Goal: Information Seeking & Learning: Learn about a topic

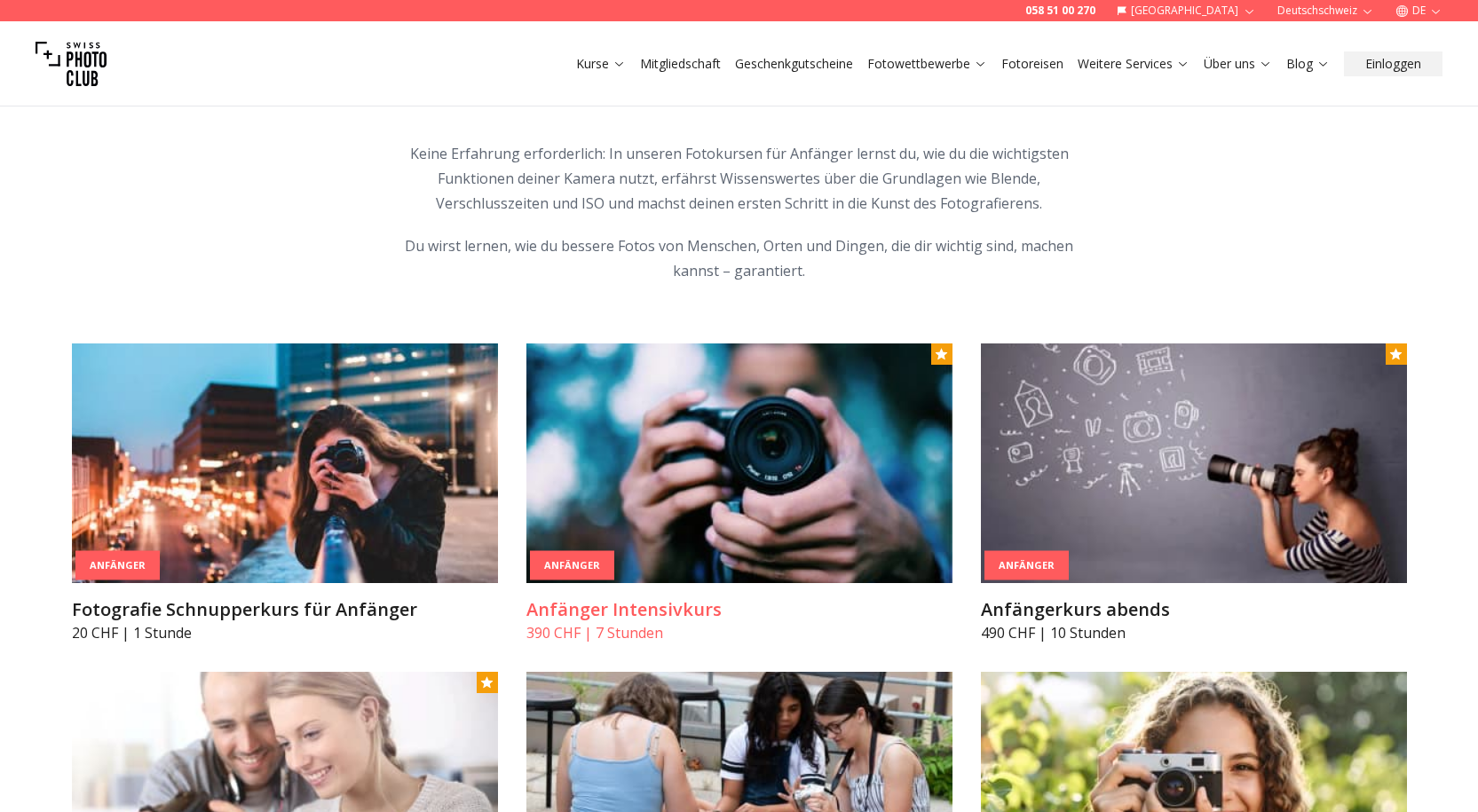
scroll to position [977, 0]
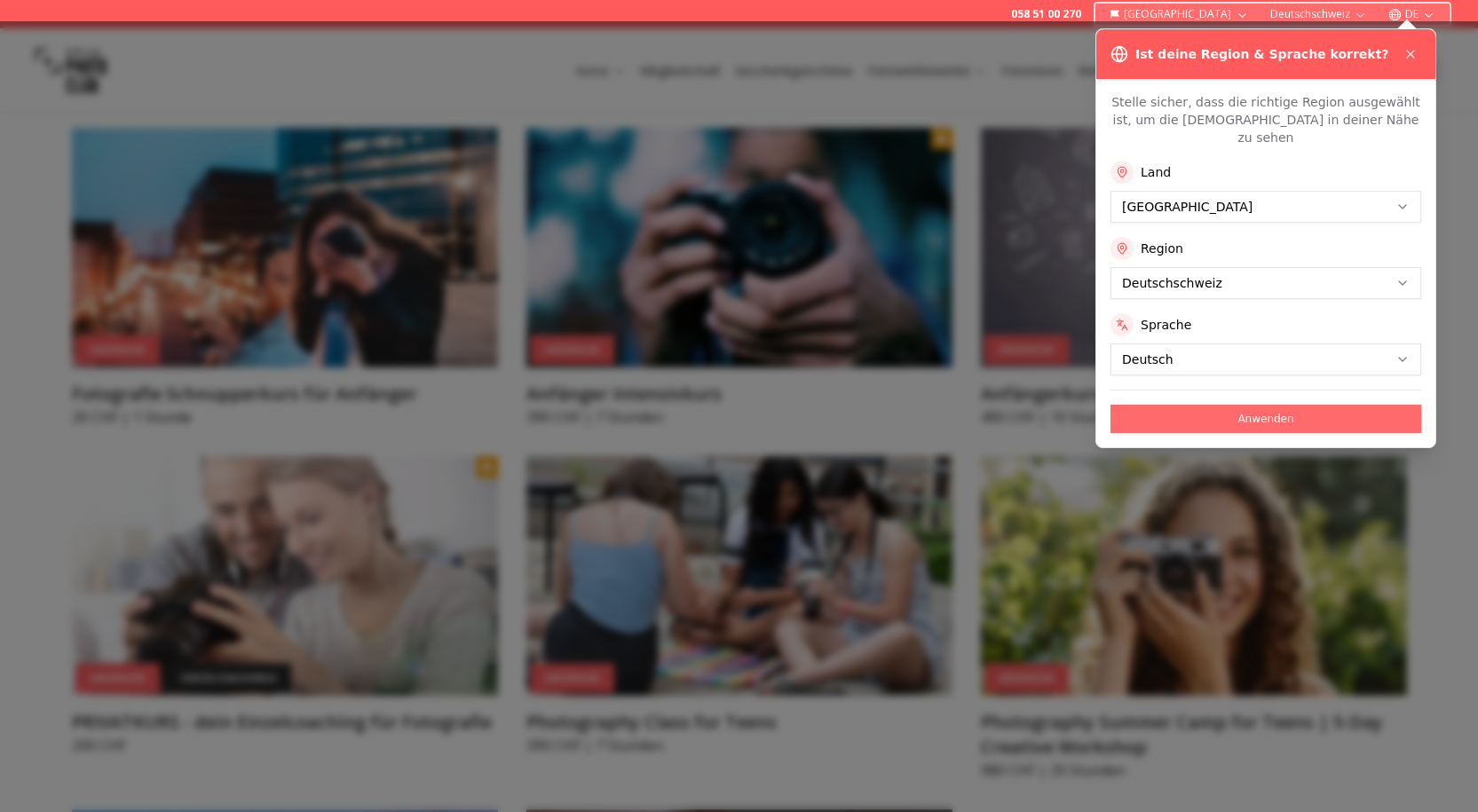
click at [1178, 405] on button "Anwenden" at bounding box center [1266, 419] width 311 height 29
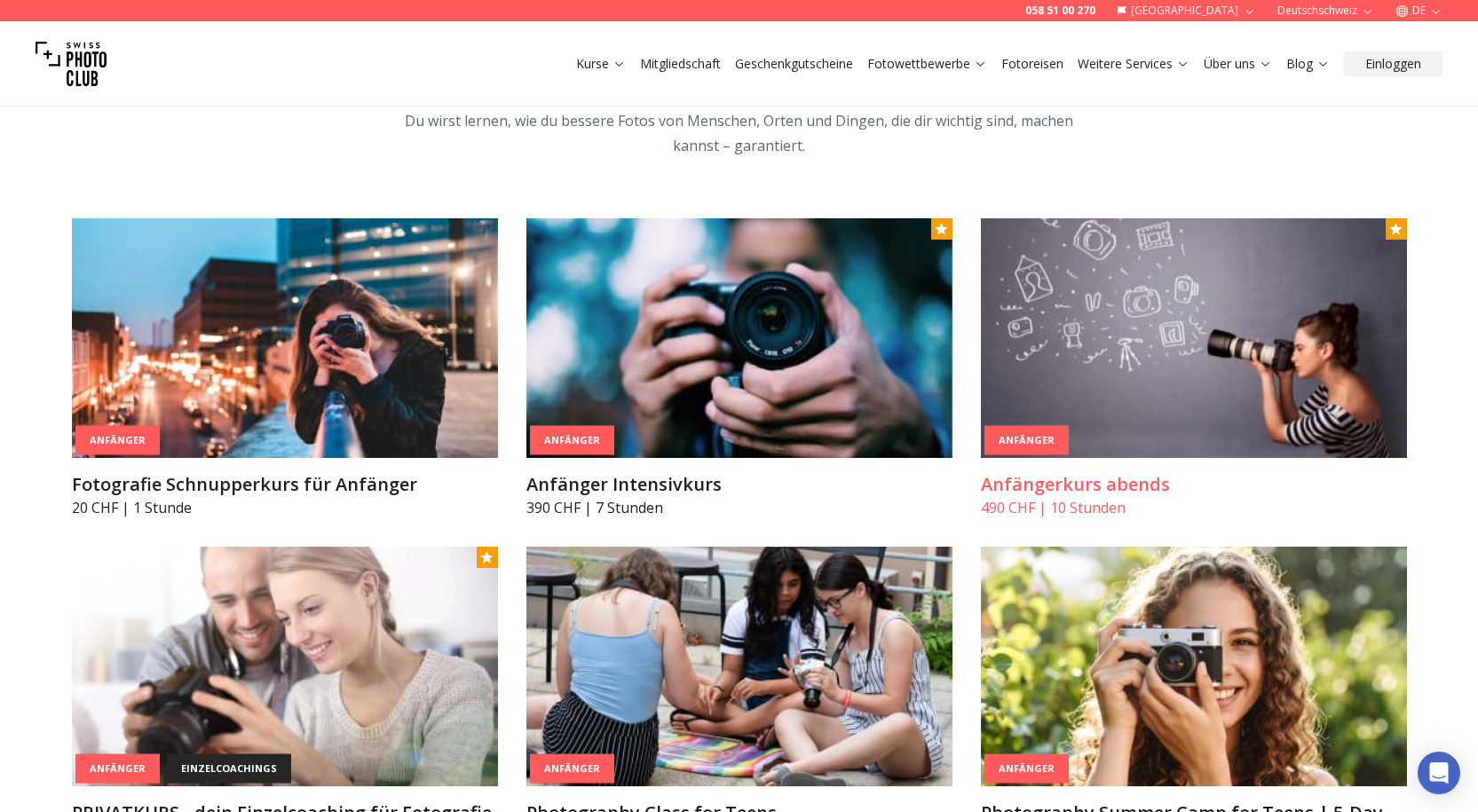
scroll to position [888, 0]
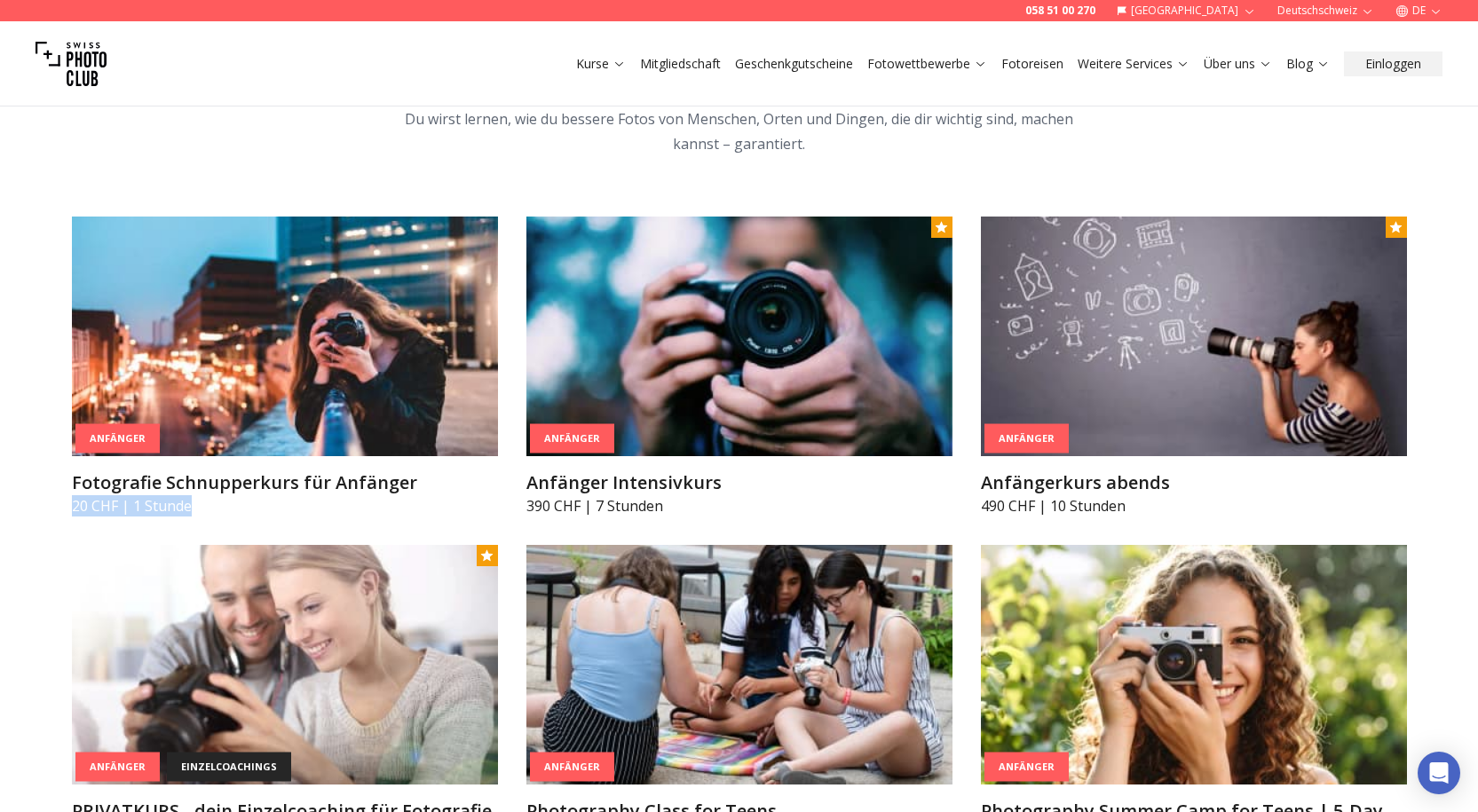
drag, startPoint x: 47, startPoint y: 513, endPoint x: 232, endPoint y: 520, distance: 185.1
click at [226, 515] on p "20 CHF | 1 Stunde" at bounding box center [285, 506] width 427 height 21
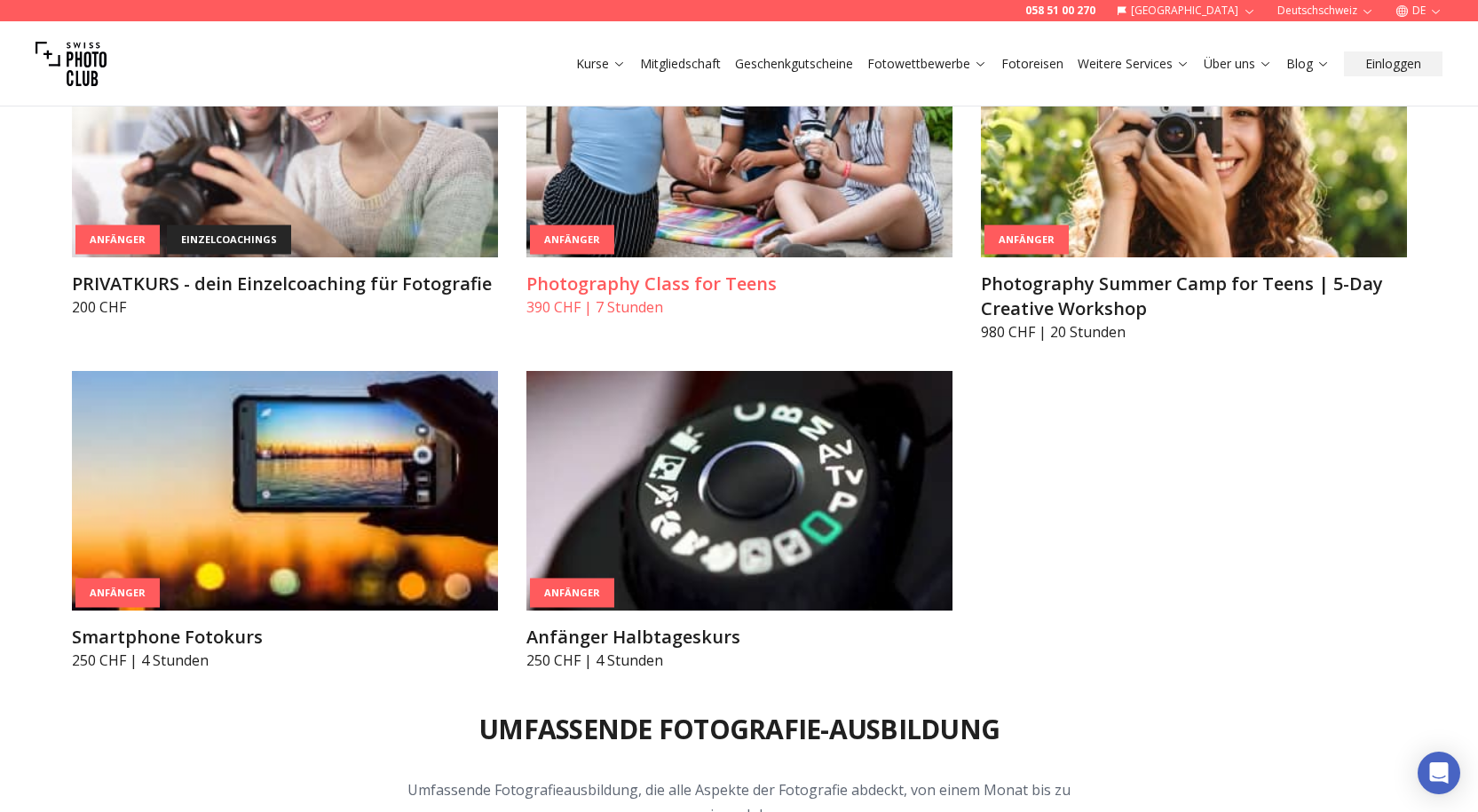
scroll to position [1420, 0]
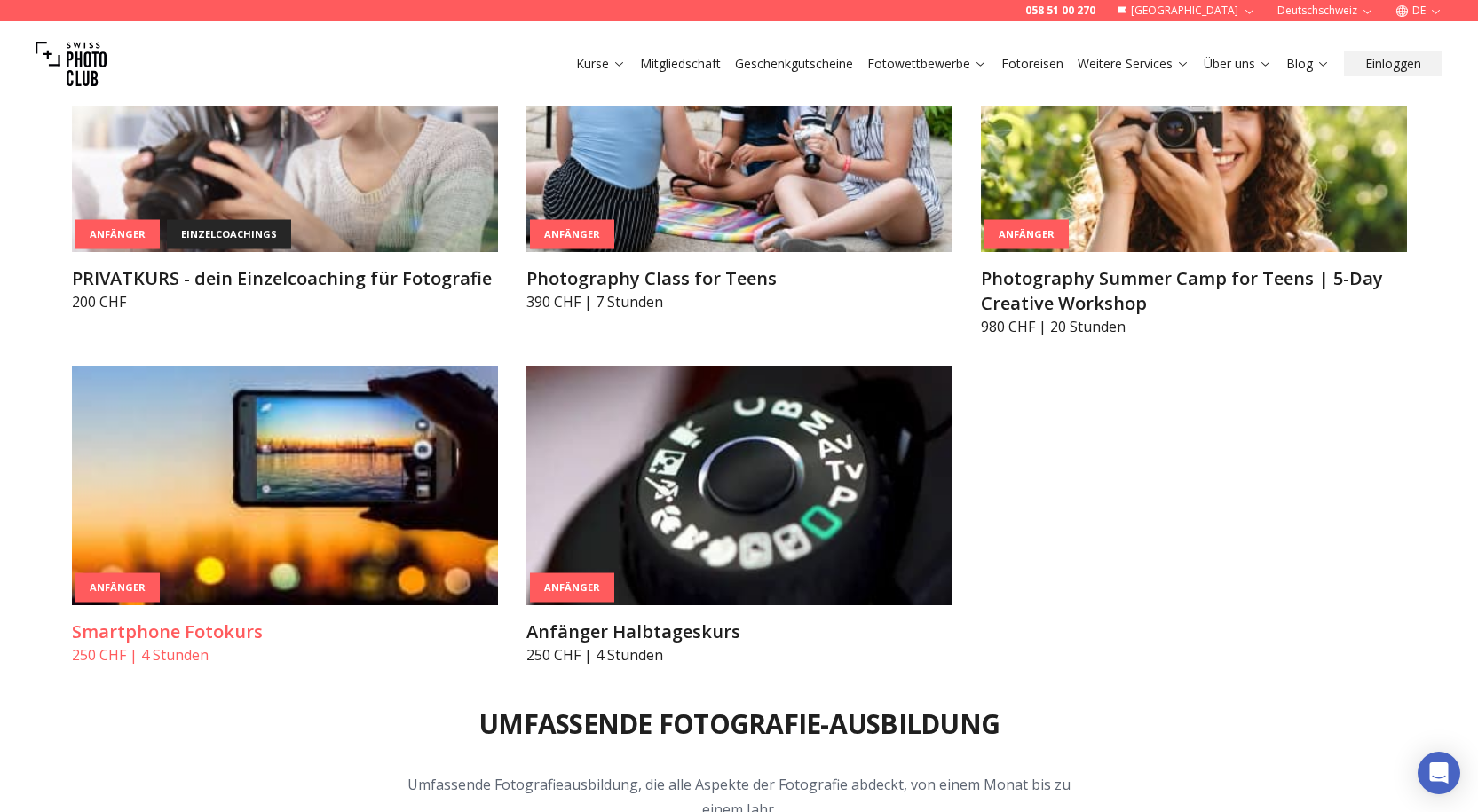
click at [254, 495] on img at bounding box center [285, 485] width 427 height 240
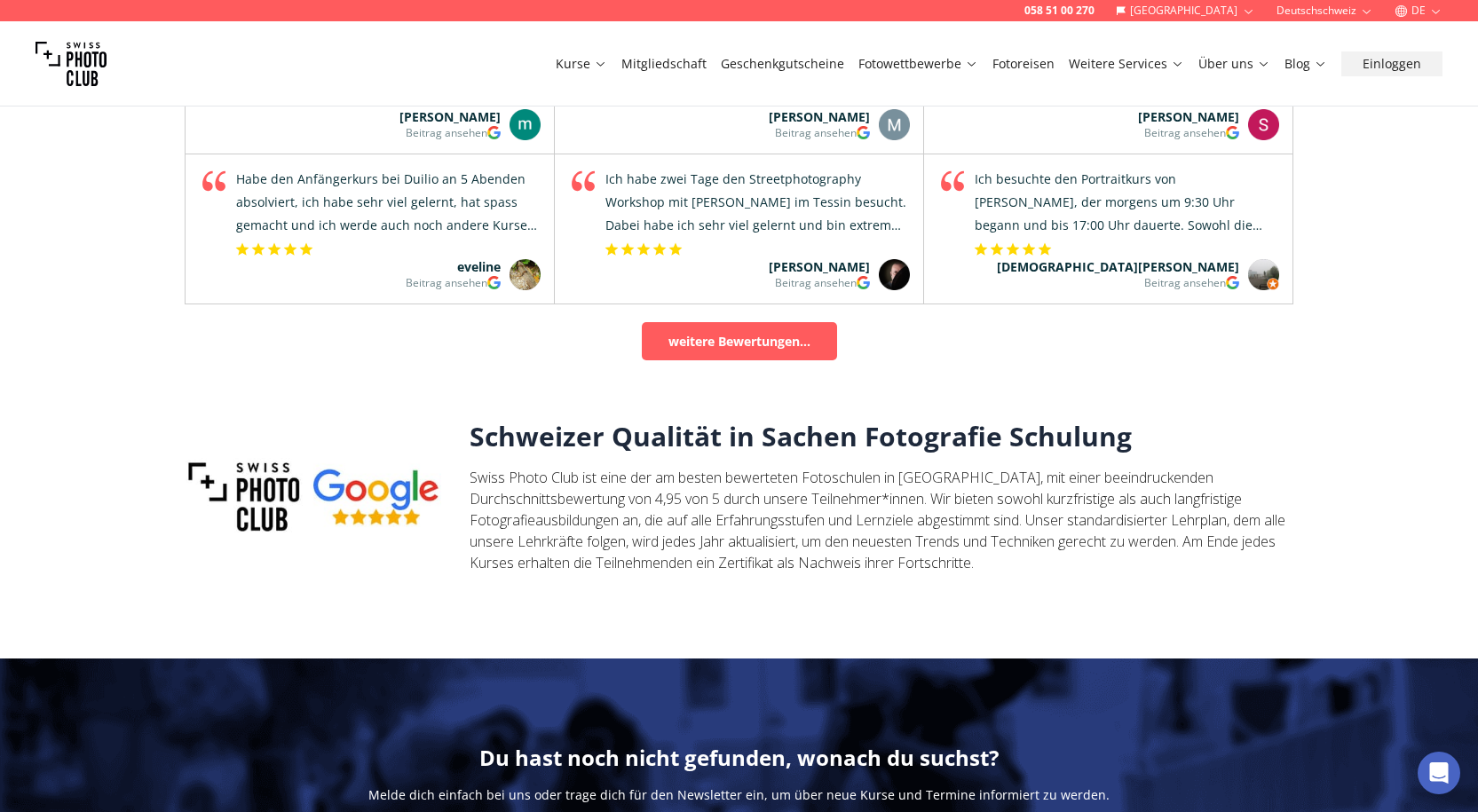
scroll to position [1509, 0]
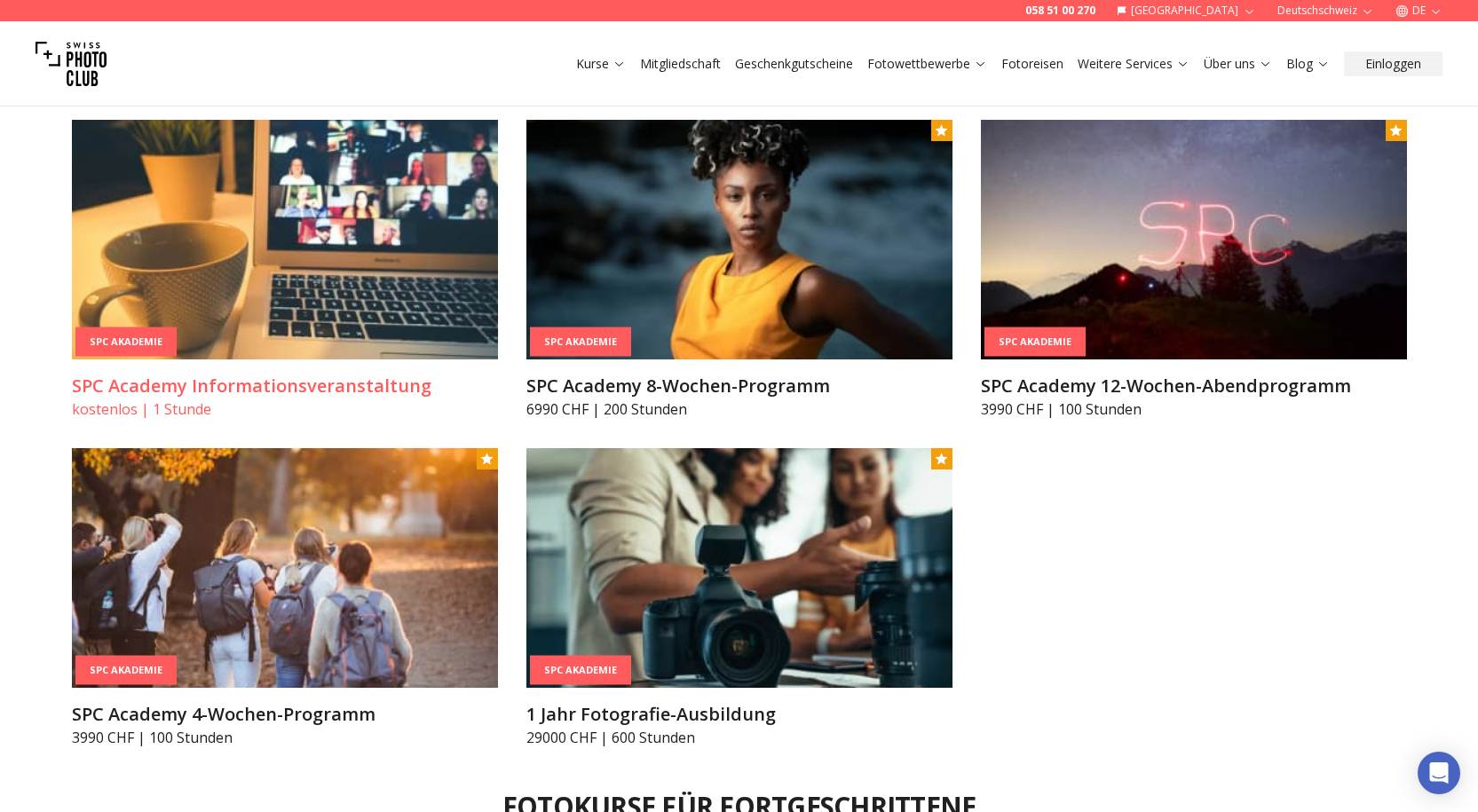
scroll to position [2220, 0]
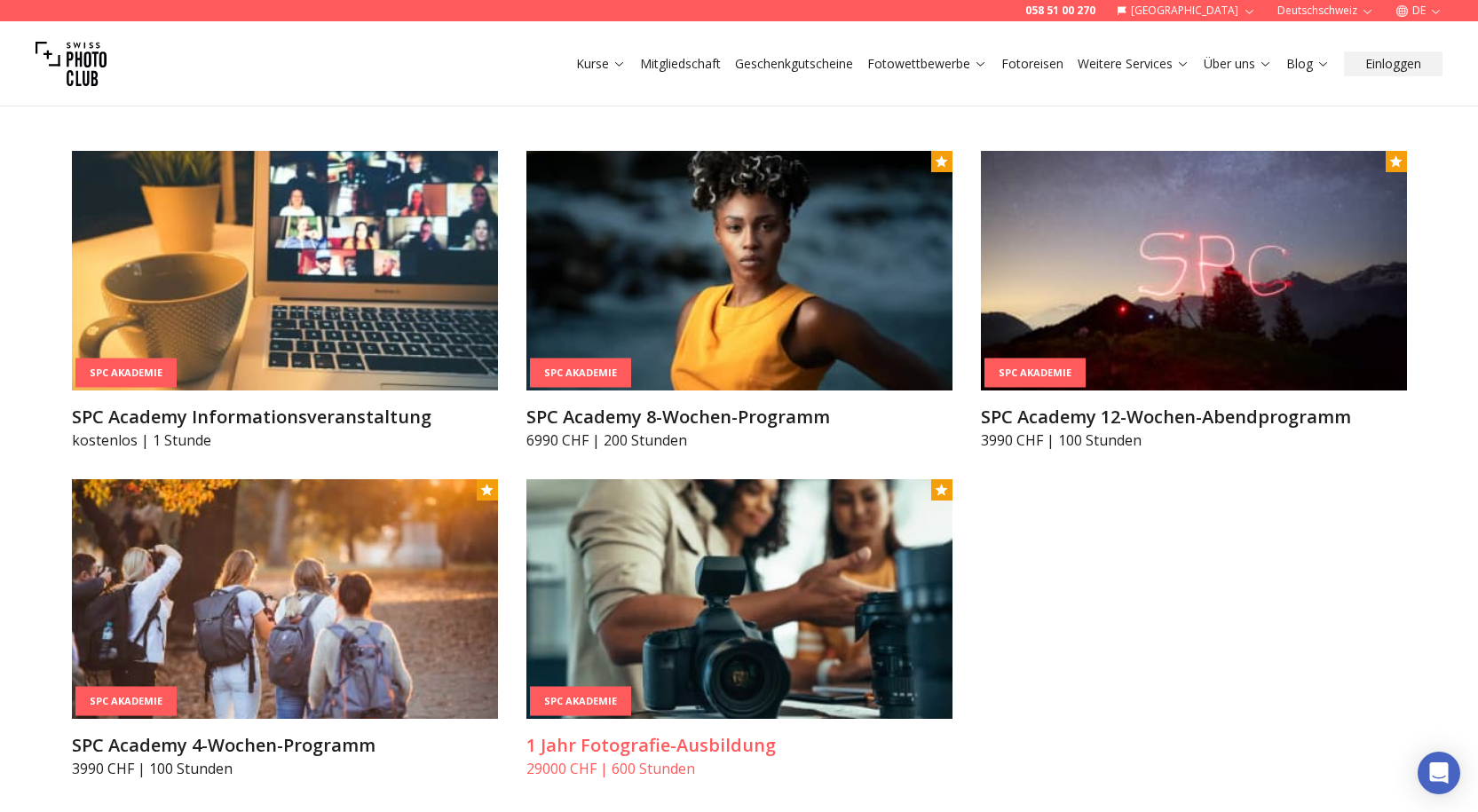
click at [625, 594] on img at bounding box center [739, 599] width 427 height 240
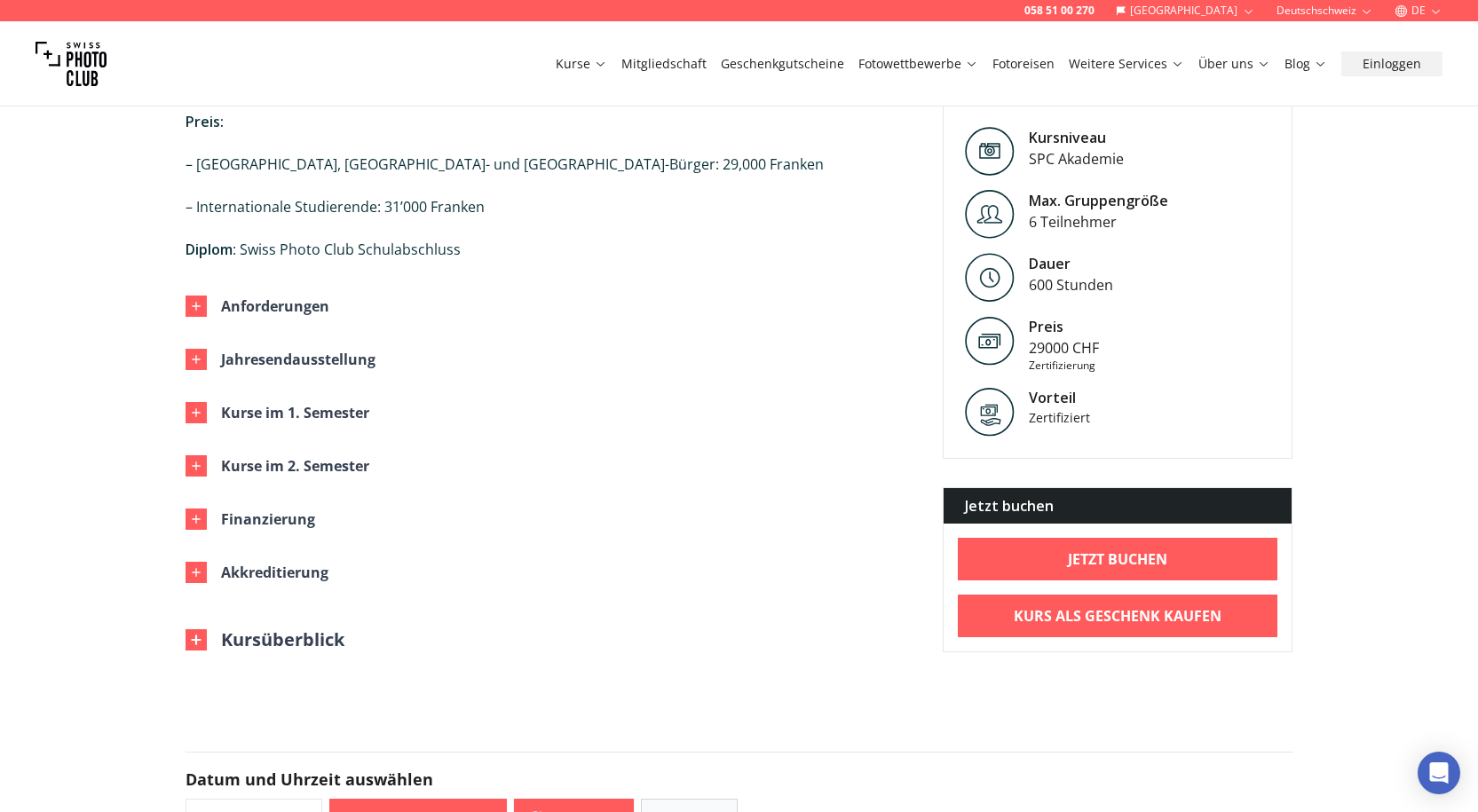
scroll to position [1509, 0]
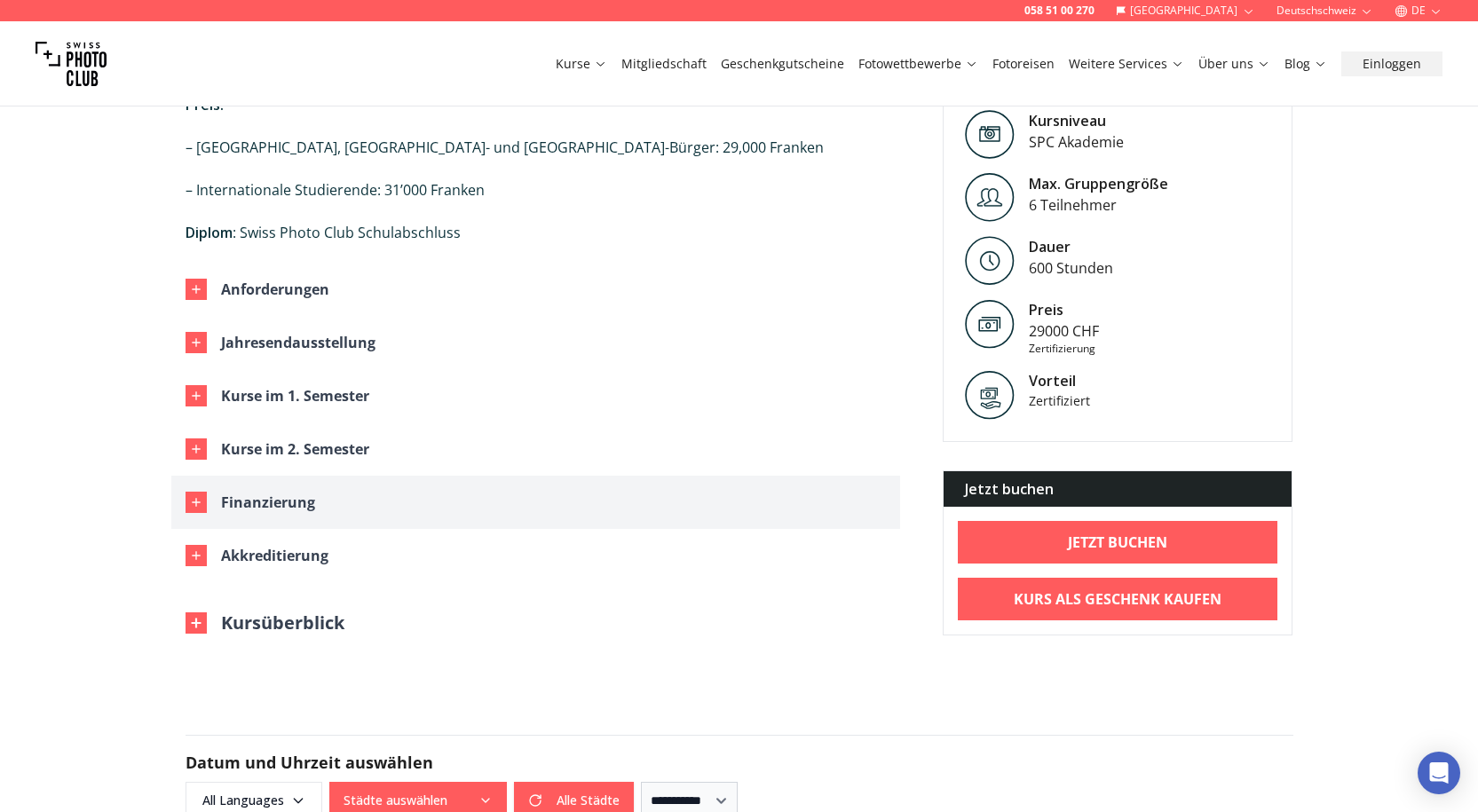
click at [328, 476] on button "Finanzierung" at bounding box center [536, 503] width 729 height 54
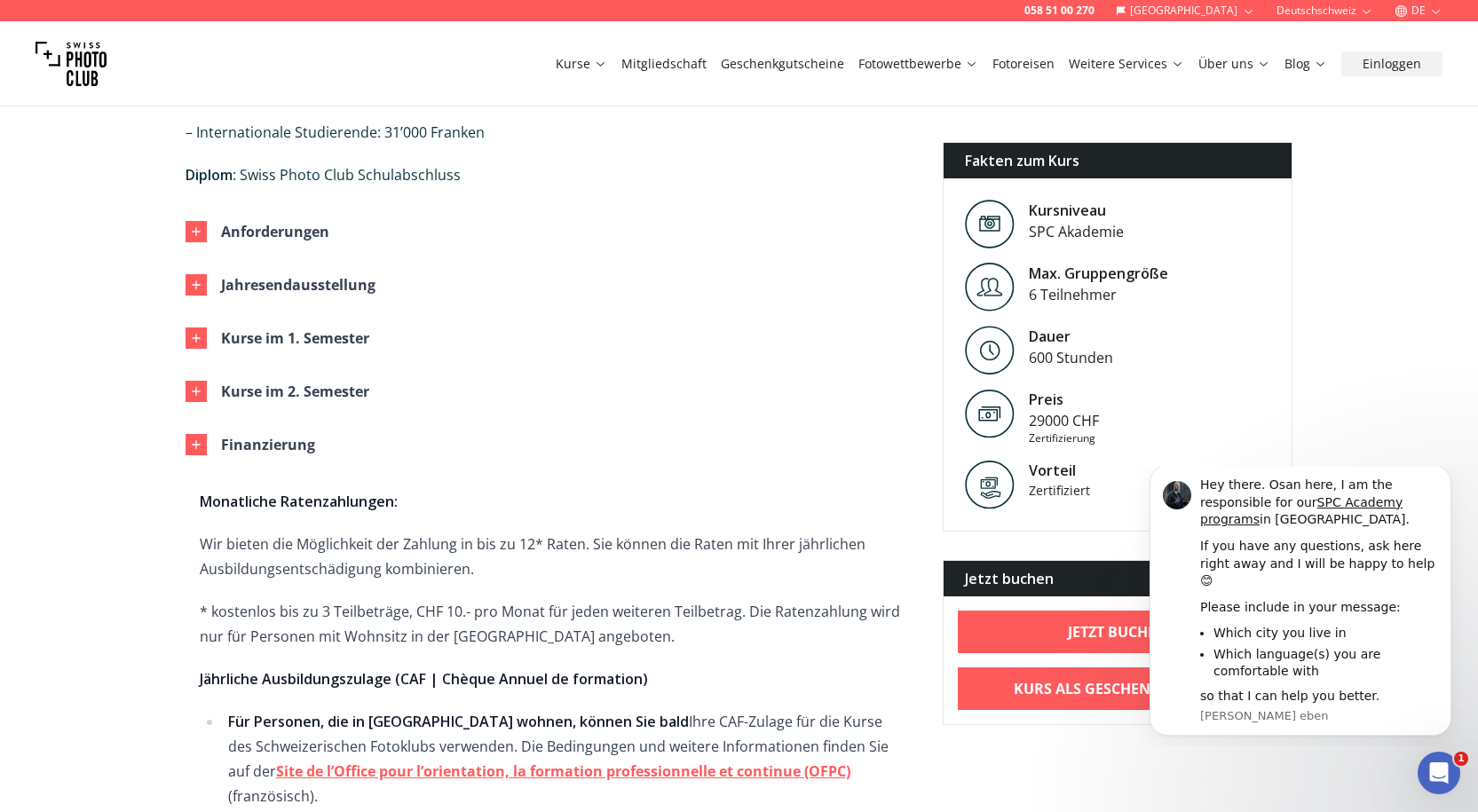
scroll to position [1598, 0]
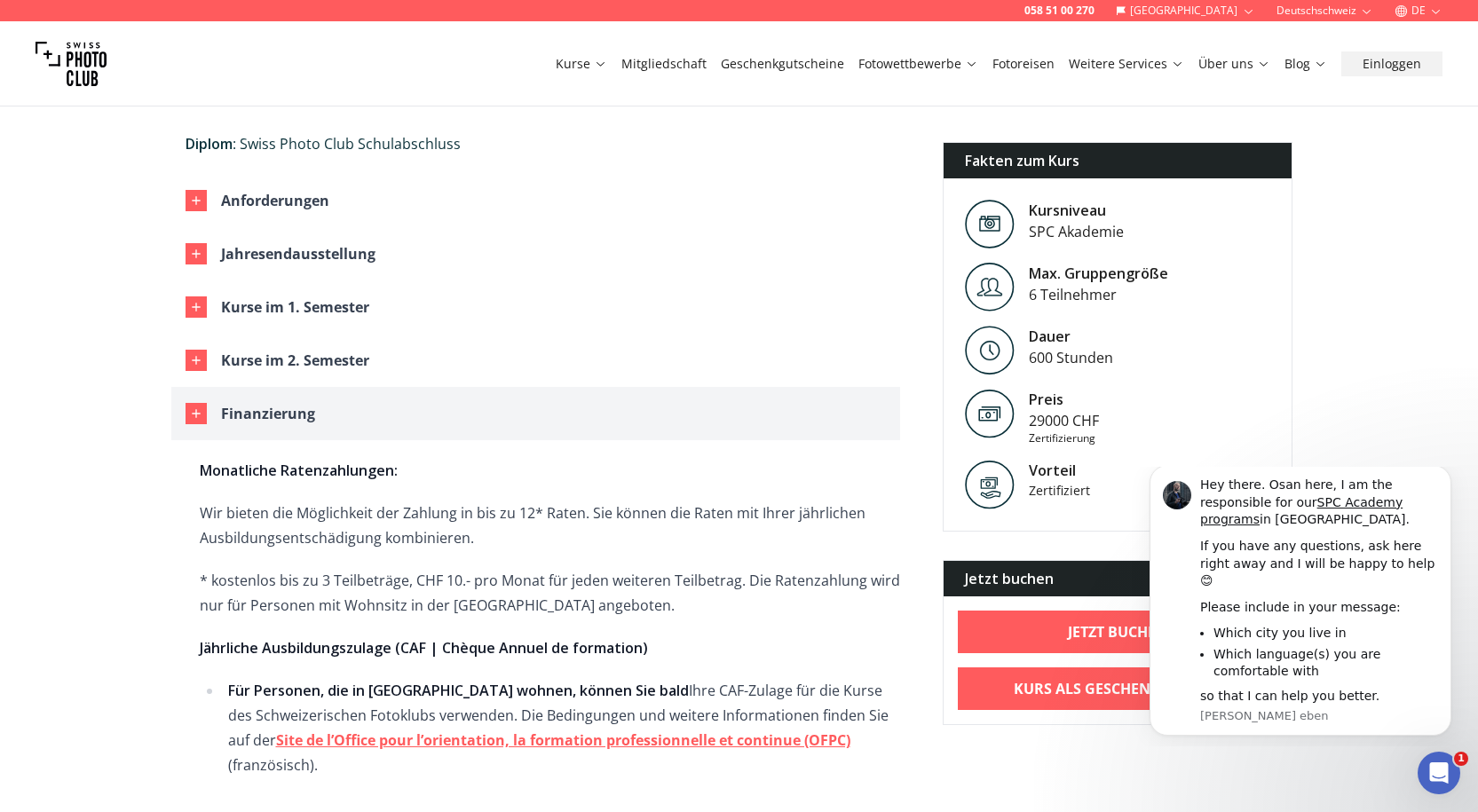
click at [362, 387] on button "Finanzierung" at bounding box center [536, 414] width 729 height 54
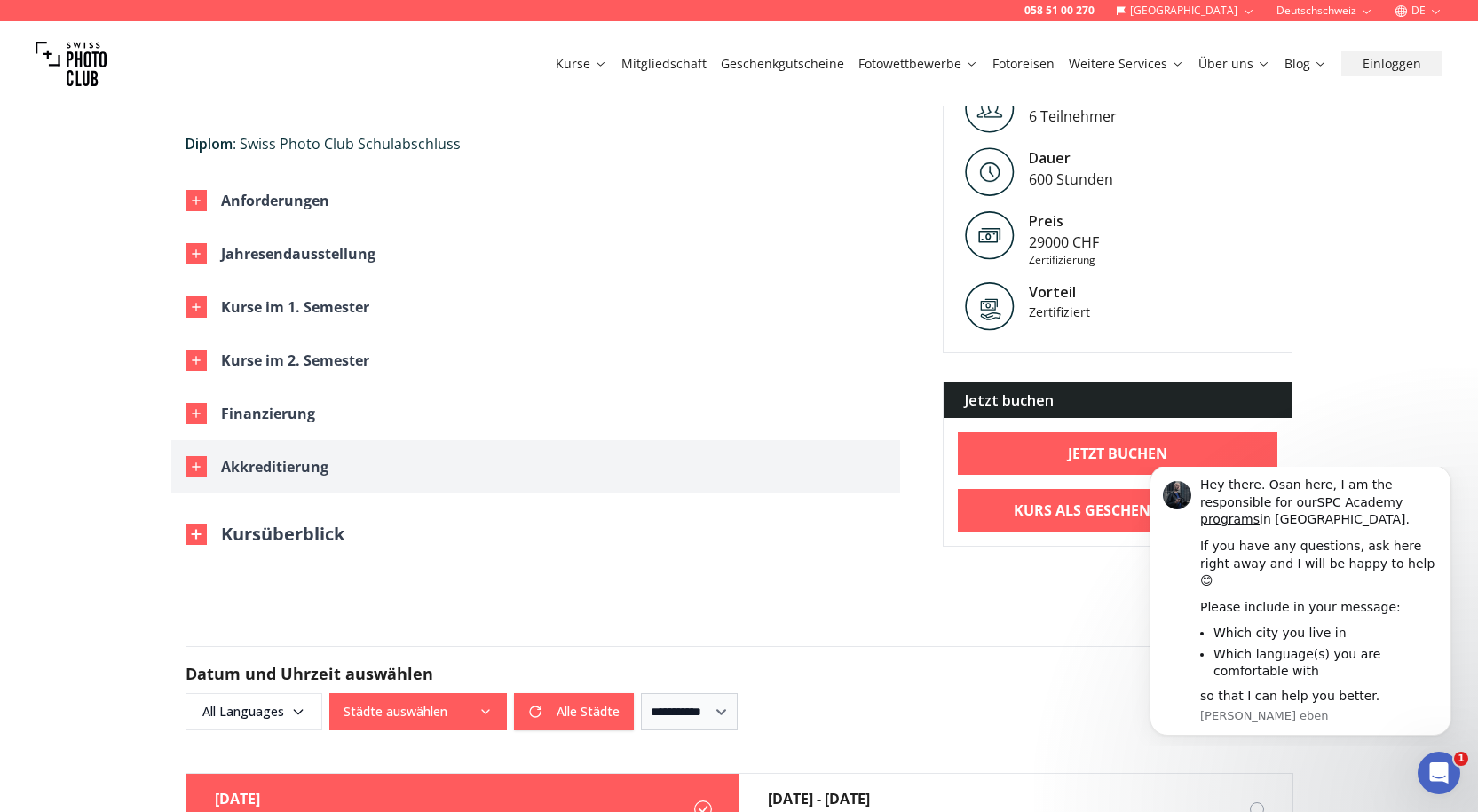
click at [386, 440] on button "Akkreditierung" at bounding box center [536, 467] width 729 height 54
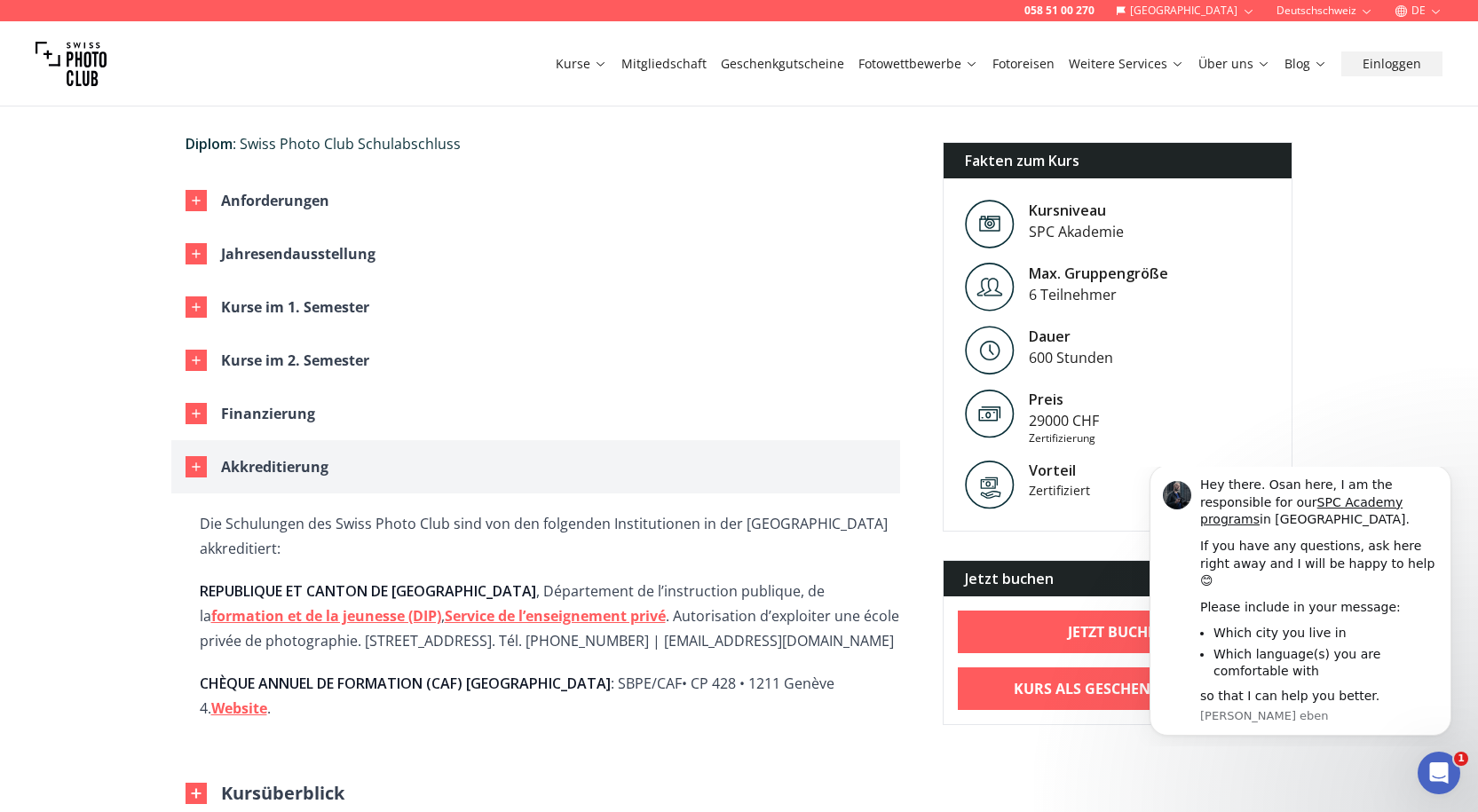
click at [360, 440] on button "Akkreditierung" at bounding box center [536, 467] width 729 height 54
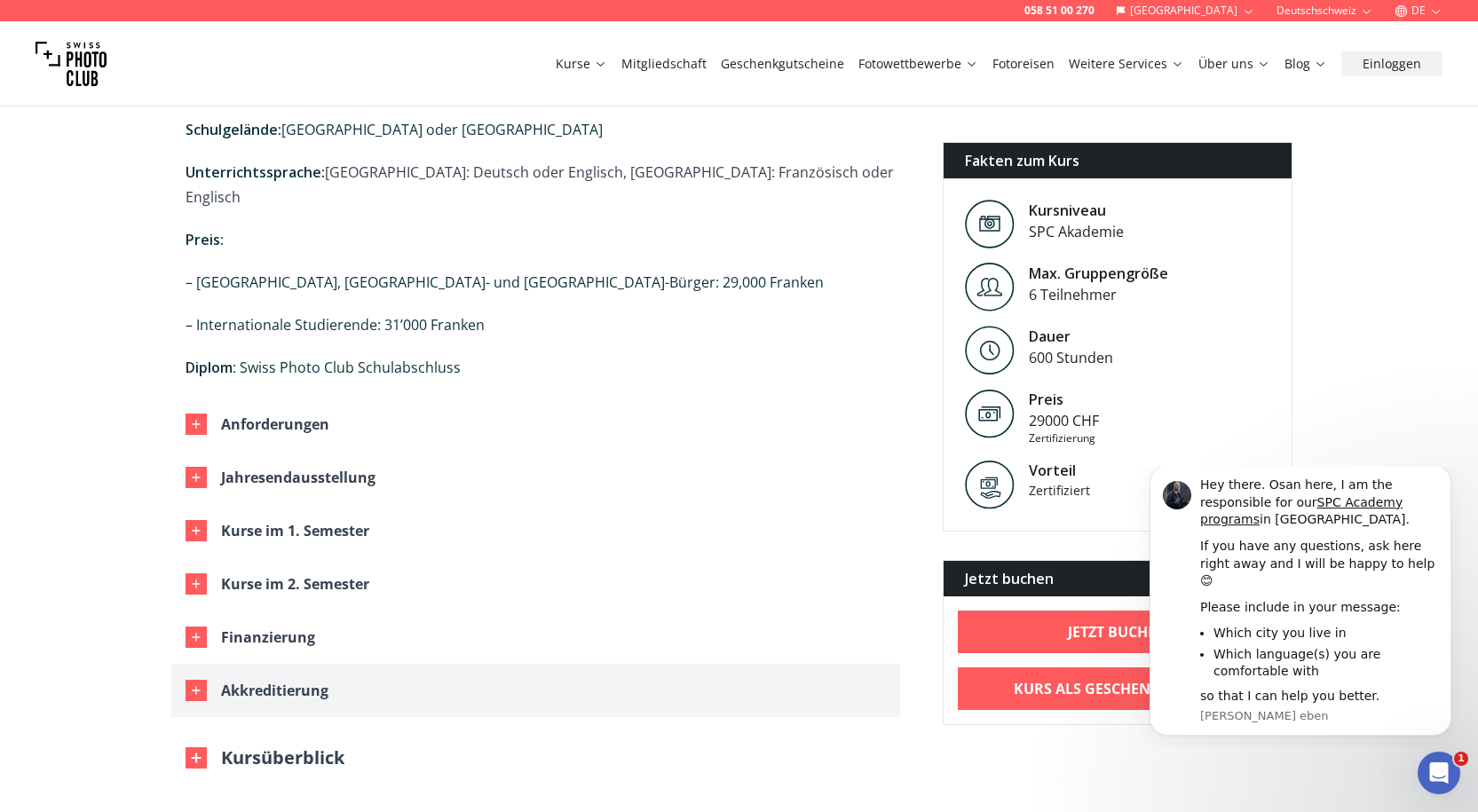
scroll to position [1331, 0]
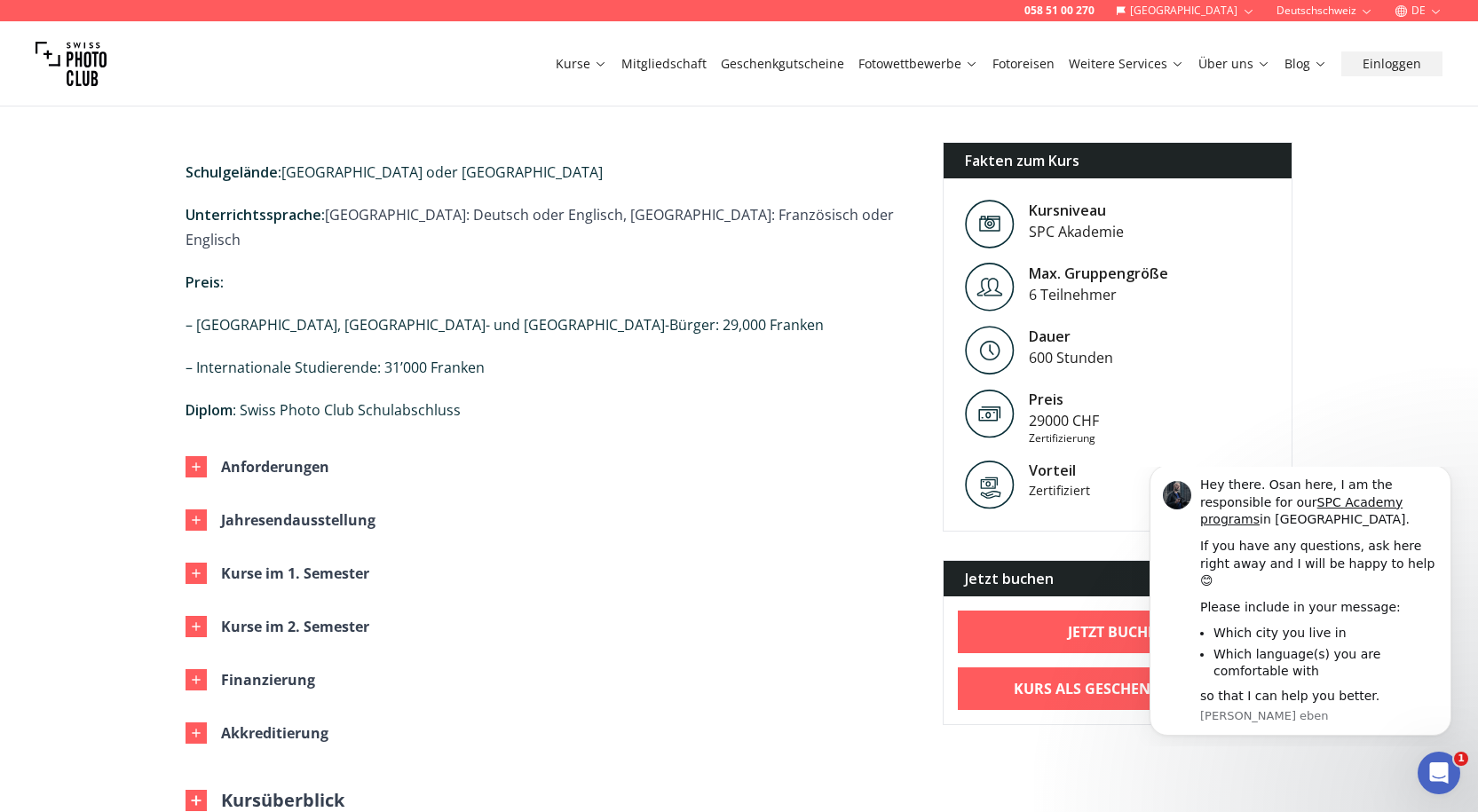
click at [551, 384] on div "Kursinfo Das intensive 1-Jahres/32-Wochen-Programm Professionelle Fotografie so…" at bounding box center [550, 33] width 729 height 1563
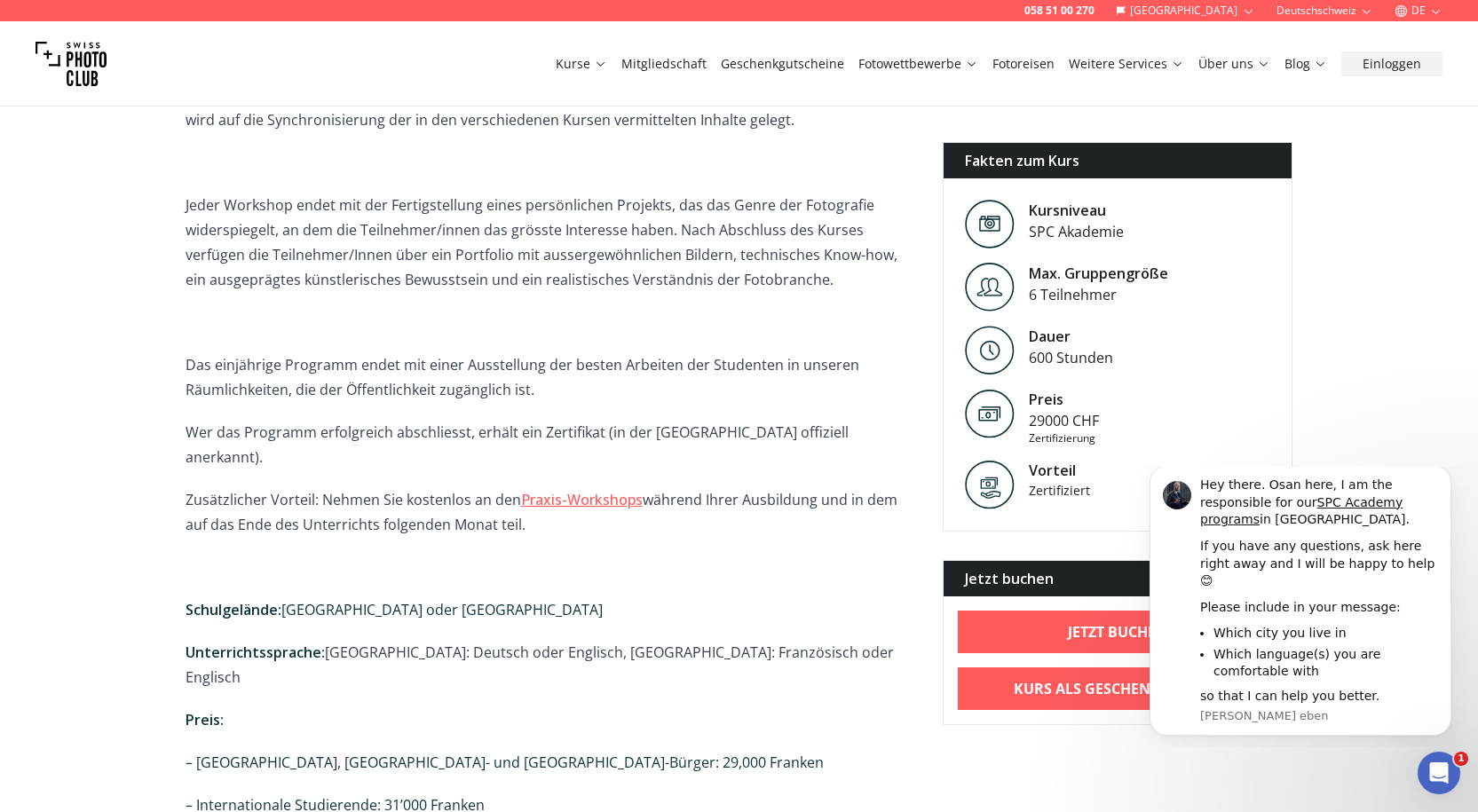
scroll to position [888, 0]
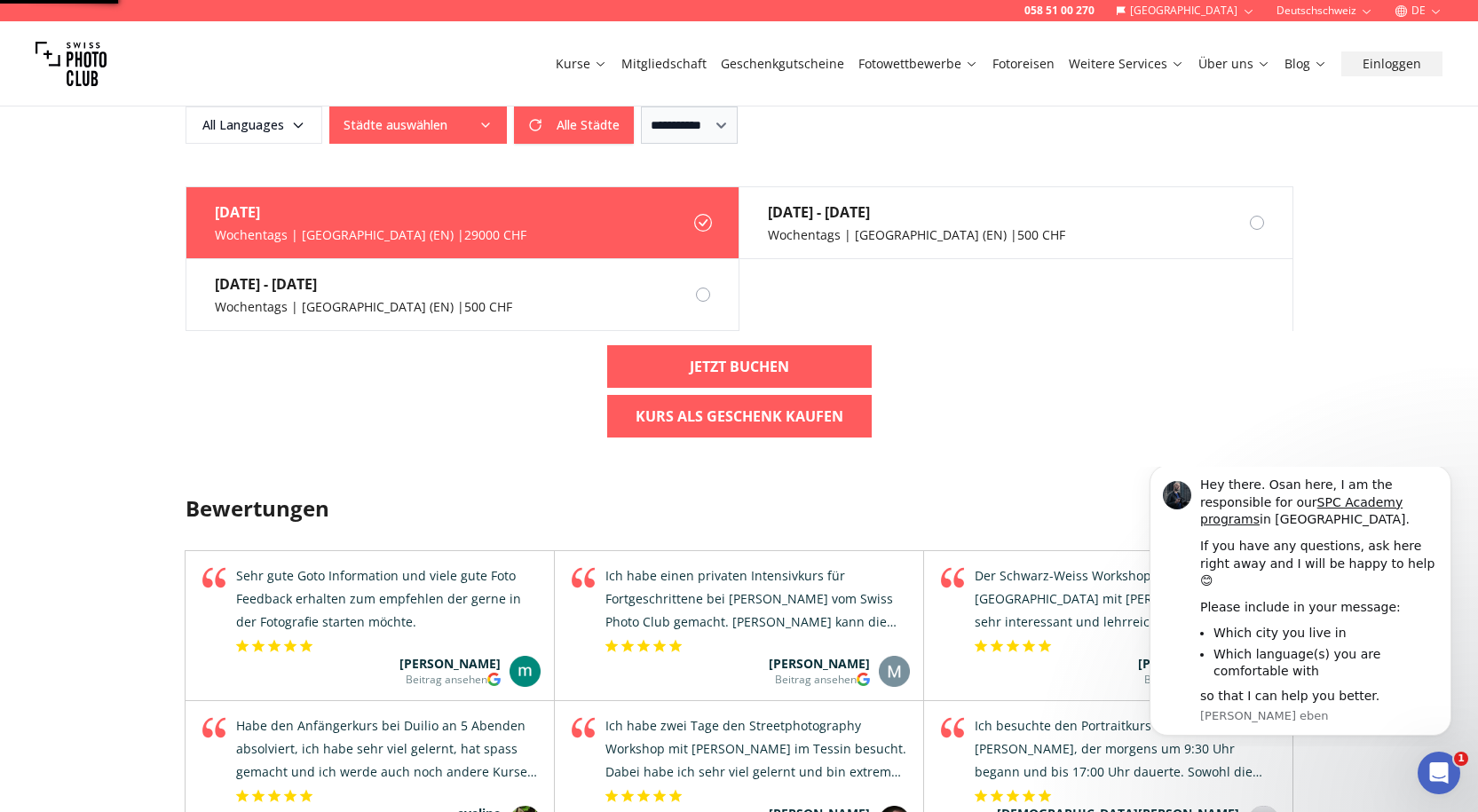
scroll to position [2217, 0]
